Goal: Book appointment/travel/reservation

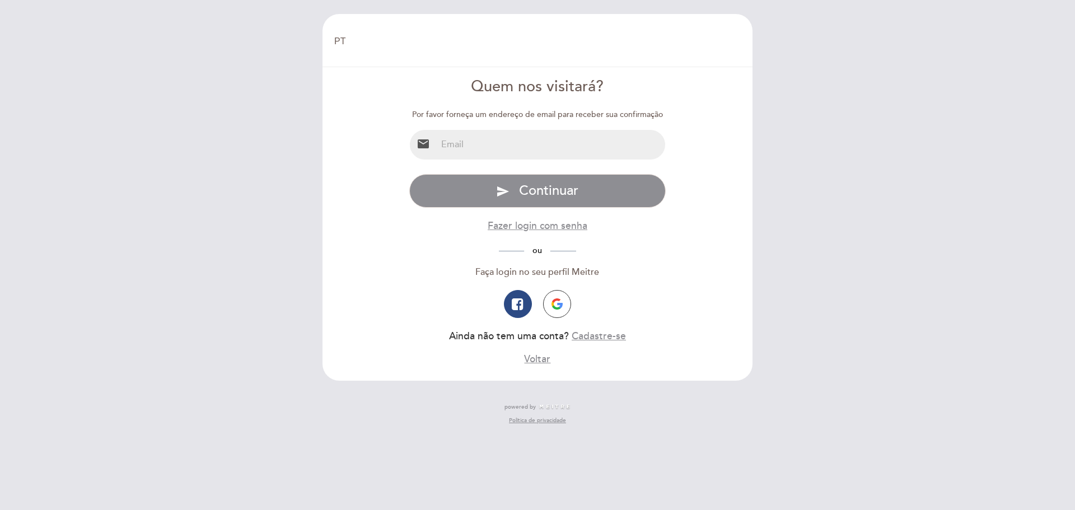
select select "pt"
click at [492, 153] on input "email" at bounding box center [551, 145] width 229 height 30
type input "[EMAIL_ADDRESS][DOMAIN_NAME]"
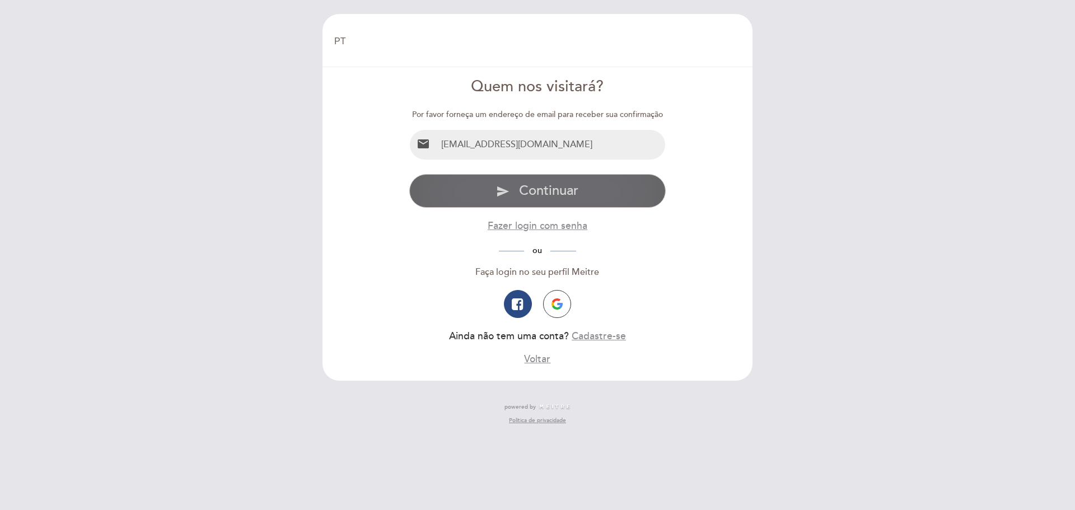
click at [512, 194] on button "send Continuar" at bounding box center [537, 191] width 257 height 34
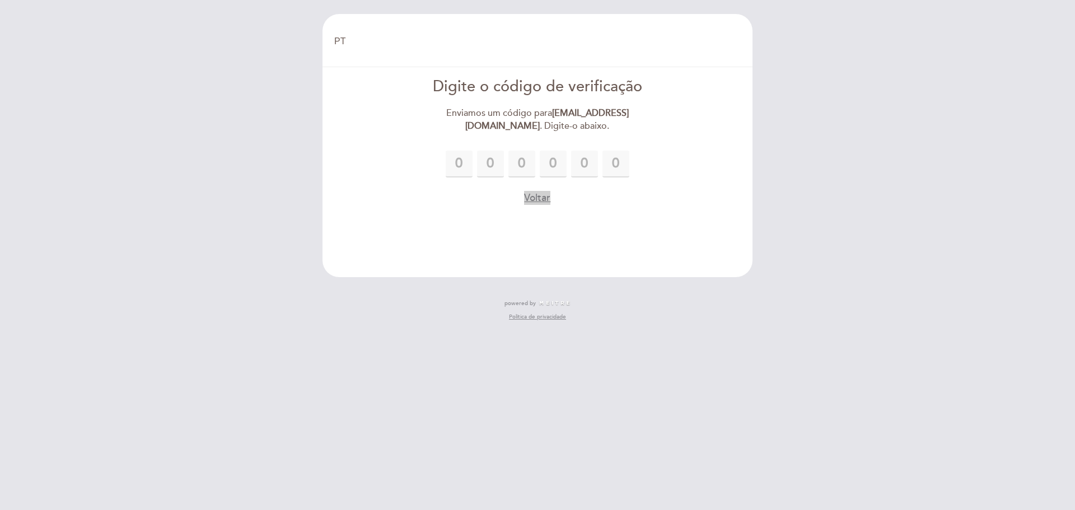
click at [548, 191] on button "Voltar" at bounding box center [537, 198] width 26 height 14
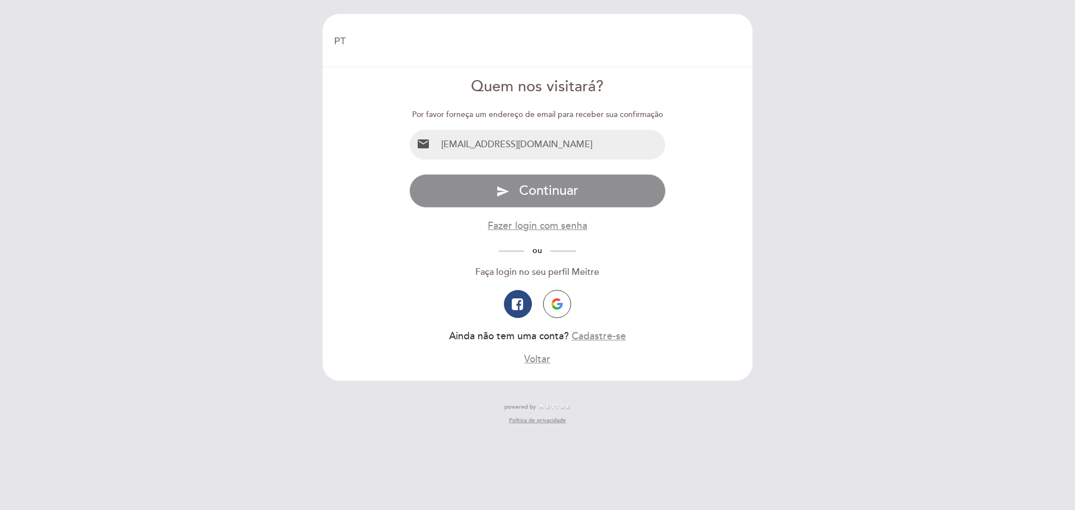
click at [540, 155] on input "lurtm@terra.com.br" at bounding box center [551, 145] width 229 height 30
drag, startPoint x: 554, startPoint y: 148, endPoint x: 0, endPoint y: 92, distance: 556.8
click at [0, 92] on div "EN ES PT Bem vindo Bem vindo, Mudar usuário Fazer uma reserva Quem nos visitará…" at bounding box center [537, 255] width 1075 height 510
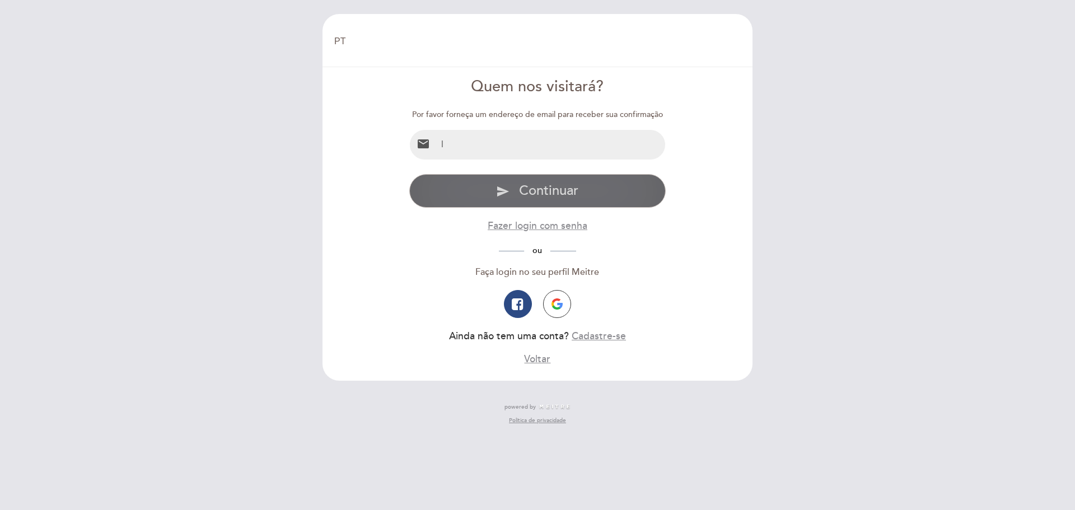
type input "lucia.mano@pucrs.br"
click at [545, 195] on span "Continuar" at bounding box center [548, 191] width 59 height 16
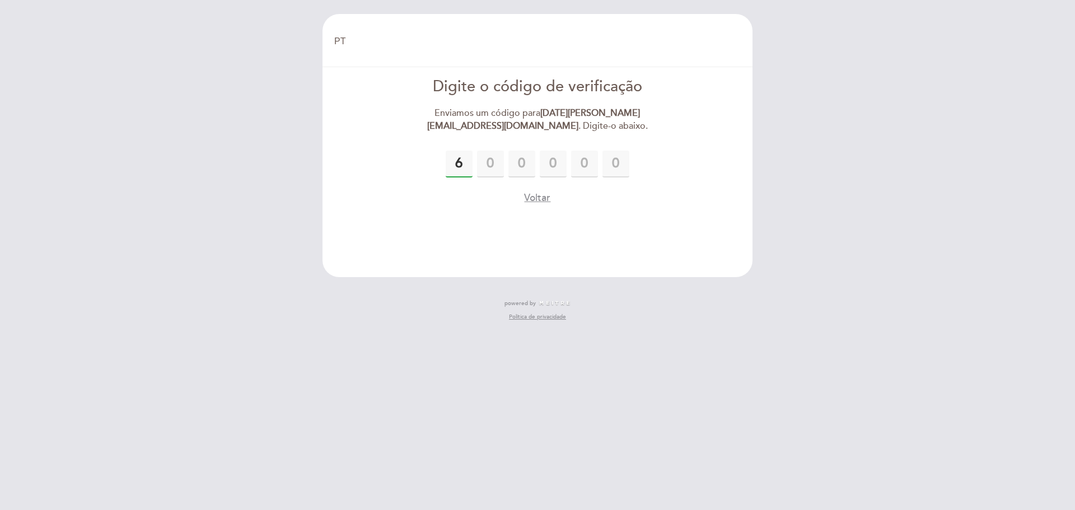
type input "6"
type input "3"
type input "2"
type input "6"
type input "3"
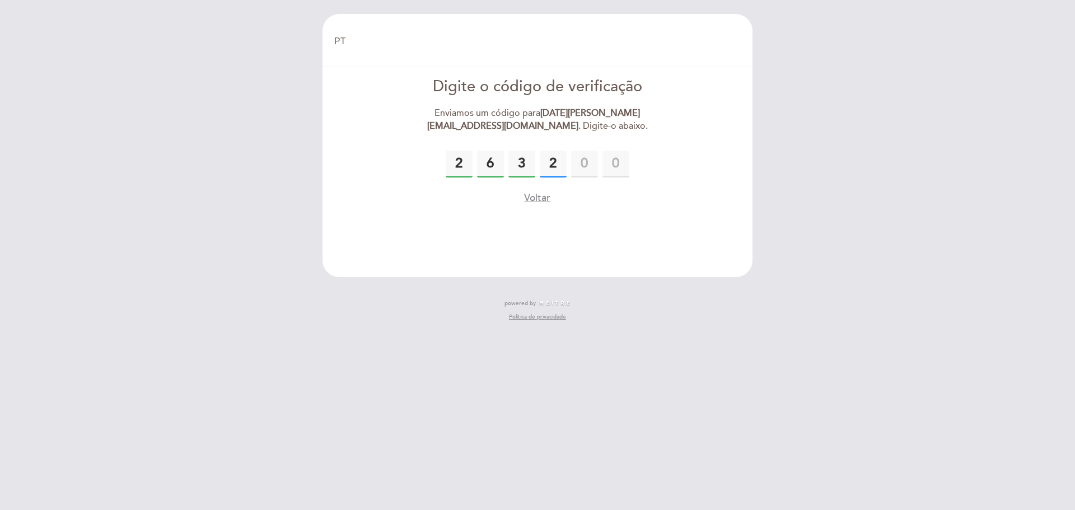
type input "2"
type input "1"
type input "0"
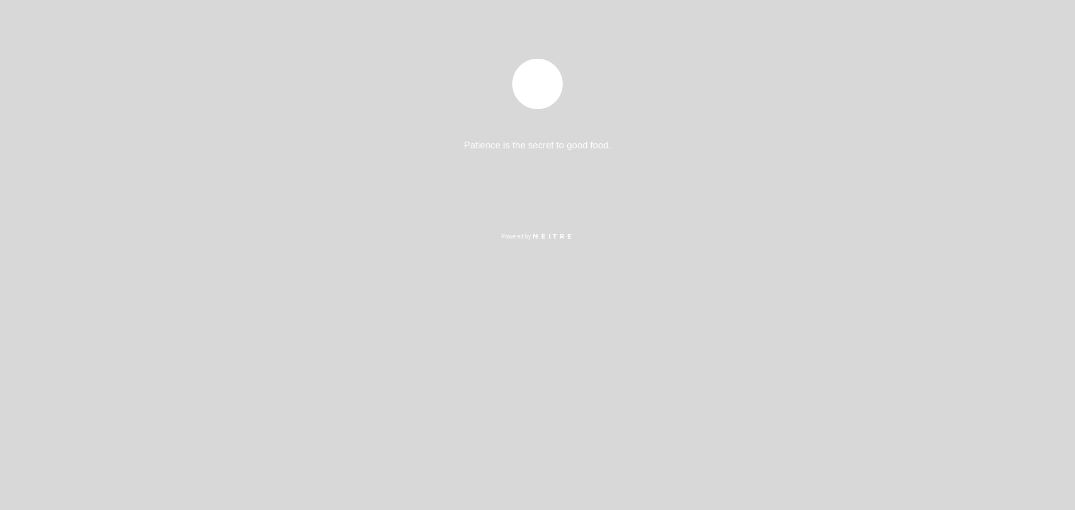
select select "pt"
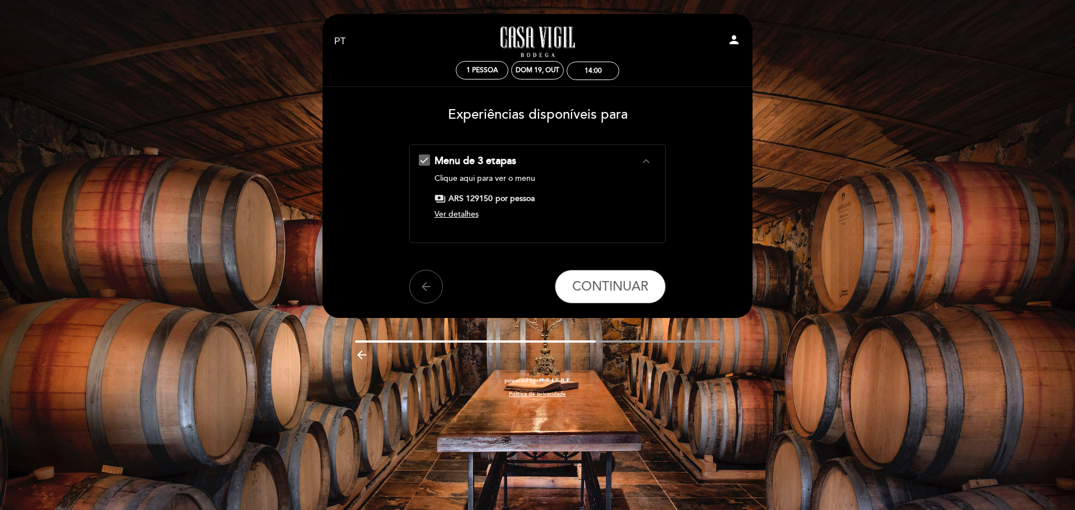
click at [468, 216] on span "Ver detalhes" at bounding box center [457, 214] width 44 height 10
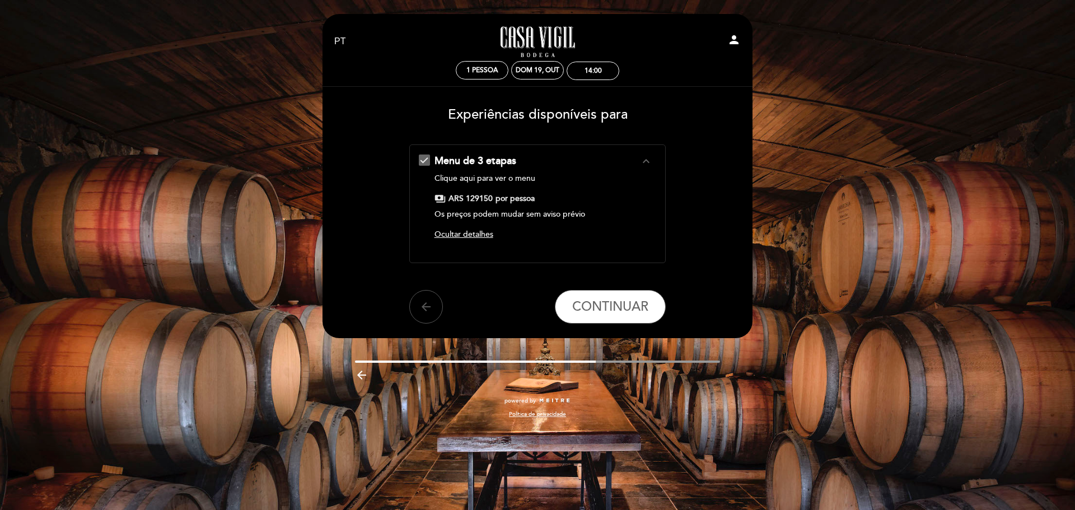
click at [430, 315] on button "arrow_back" at bounding box center [426, 307] width 34 height 34
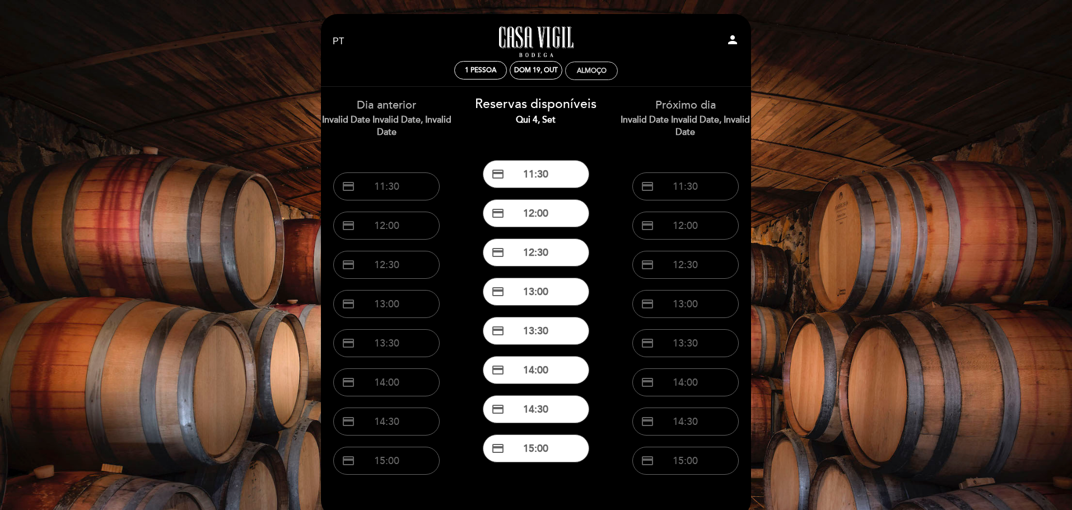
click at [589, 72] on div "Almoço" at bounding box center [592, 71] width 30 height 8
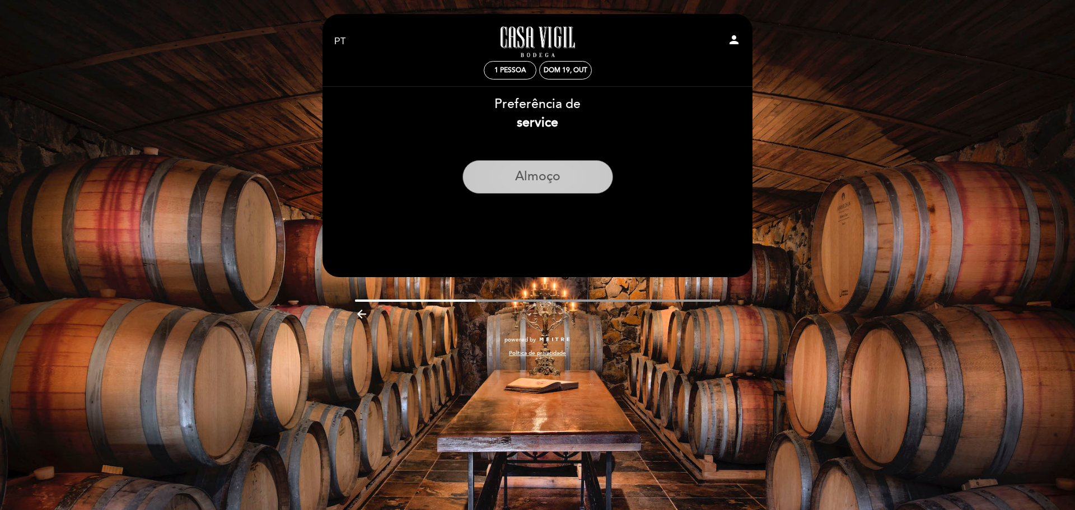
click at [517, 175] on button "Almoço" at bounding box center [538, 177] width 151 height 34
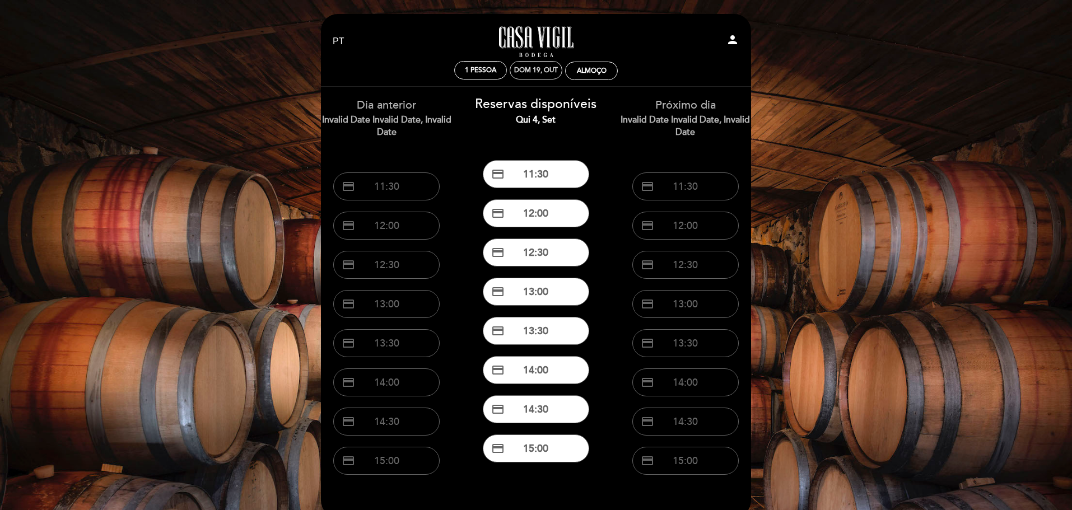
click at [524, 71] on div "Dom 19, out" at bounding box center [536, 70] width 44 height 8
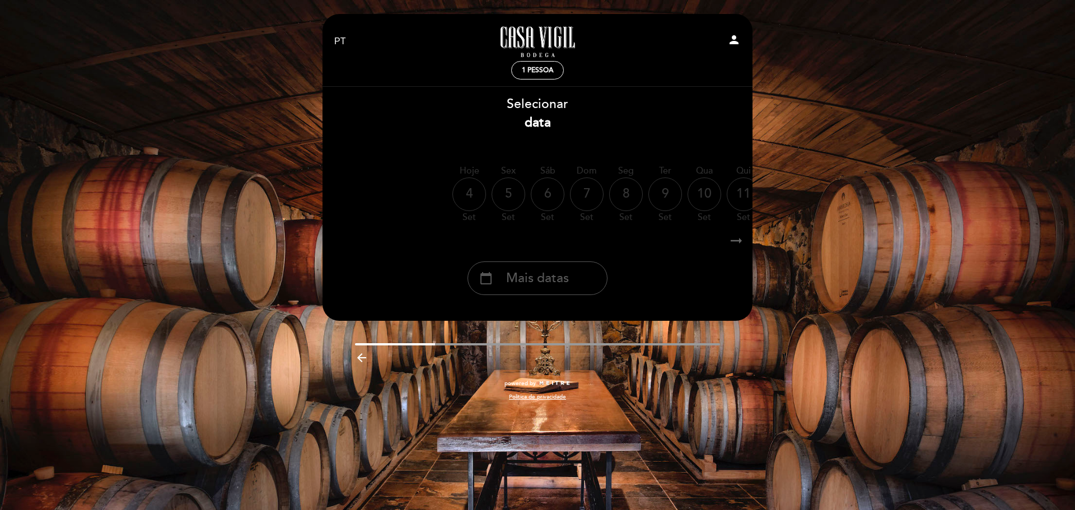
click at [561, 286] on span "Mais datas" at bounding box center [537, 278] width 63 height 18
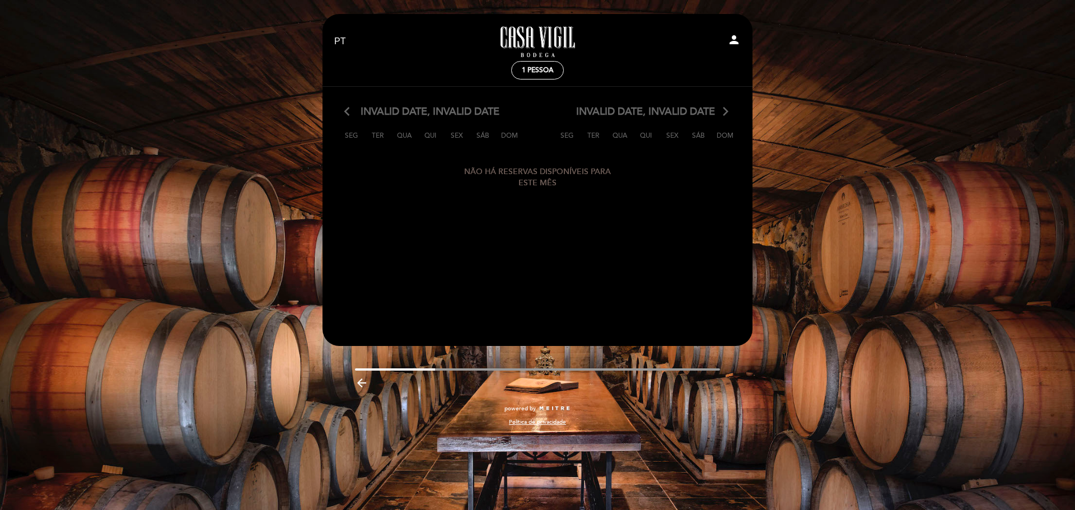
click at [349, 109] on icon "arrow_back_ios" at bounding box center [349, 112] width 10 height 15
click at [540, 74] on span "1 pessoa" at bounding box center [537, 70] width 31 height 8
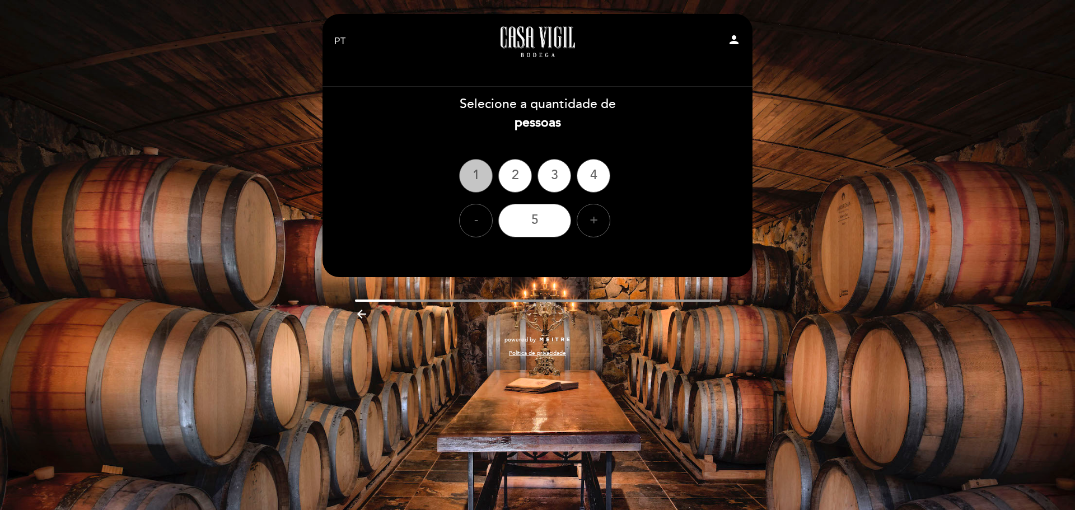
click at [486, 179] on div "1" at bounding box center [476, 176] width 34 height 34
